Goal: Task Accomplishment & Management: Complete application form

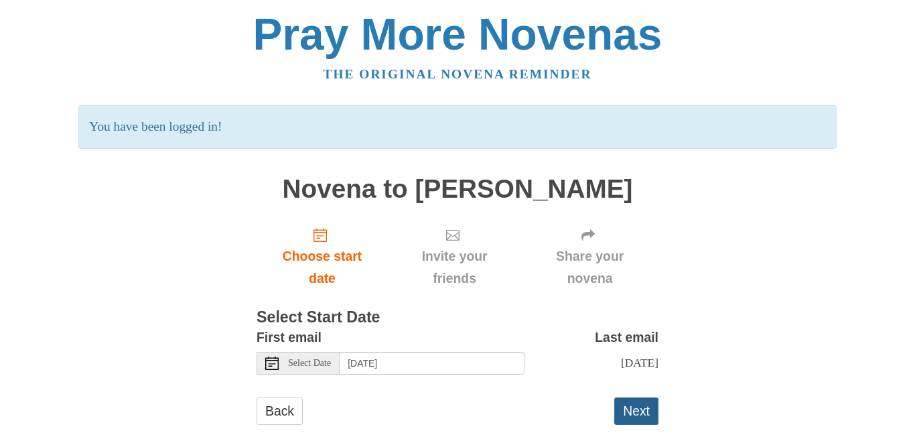
click at [629, 414] on button "Next" at bounding box center [637, 410] width 44 height 27
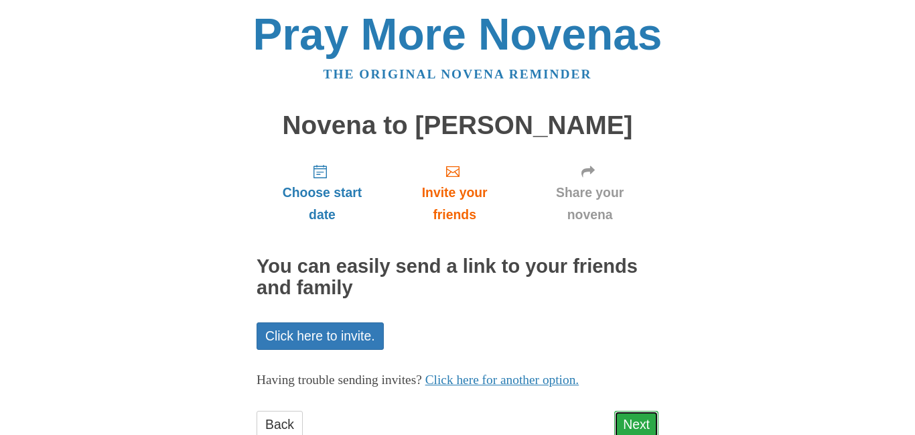
click at [628, 424] on link "Next" at bounding box center [637, 424] width 44 height 27
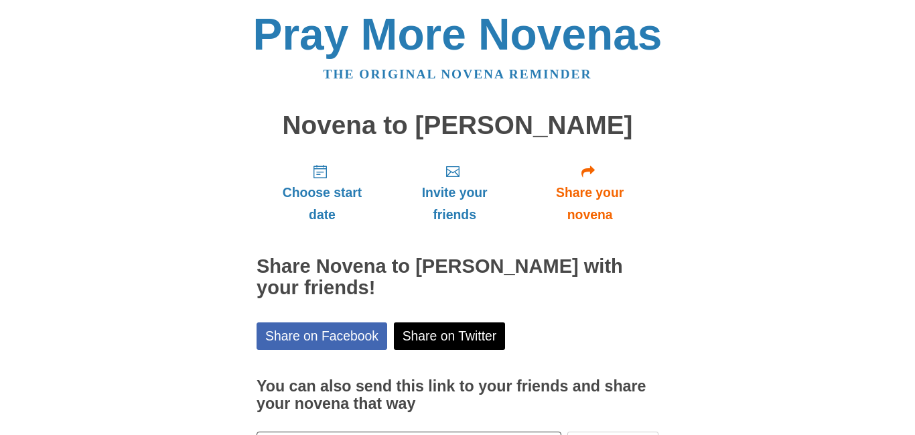
scroll to position [103, 0]
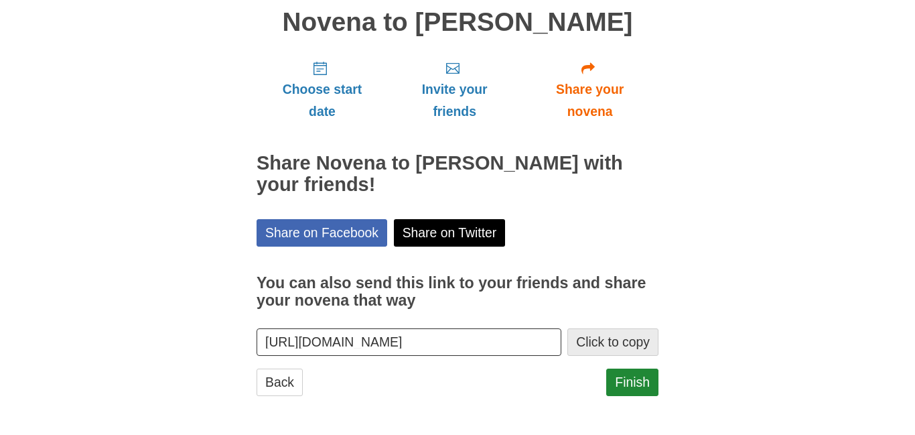
click at [617, 344] on button "Click to copy" at bounding box center [613, 341] width 91 height 27
click at [643, 393] on link "Finish" at bounding box center [633, 382] width 52 height 27
